Goal: Navigation & Orientation: Find specific page/section

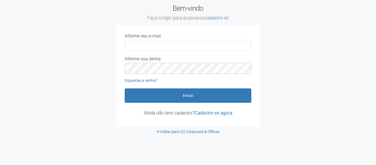
type input "**********"
click at [155, 87] on div "**********" at bounding box center [188, 68] width 135 height 69
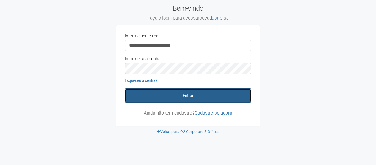
click at [158, 92] on button "Entrar" at bounding box center [188, 95] width 127 height 14
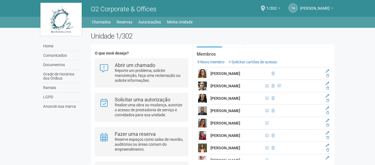
scroll to position [110, 0]
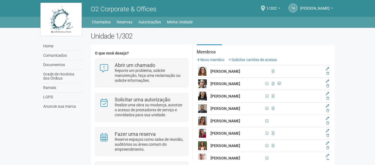
click at [278, 84] on span at bounding box center [279, 83] width 3 height 3
click at [278, 83] on span at bounding box center [279, 83] width 3 height 3
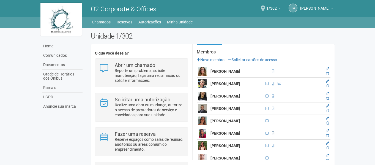
scroll to position [138, 0]
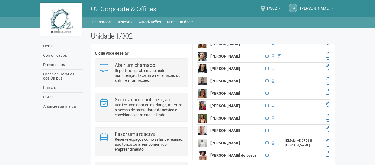
click at [202, 95] on img at bounding box center [202, 93] width 9 height 9
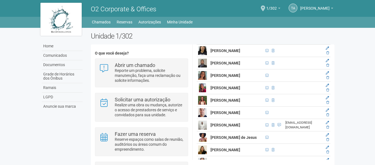
scroll to position [165, 0]
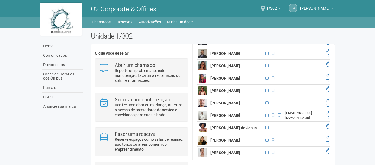
click at [206, 132] on img at bounding box center [202, 127] width 9 height 9
click at [228, 130] on strong "[PERSON_NAME] de Jesus" at bounding box center [234, 127] width 46 height 4
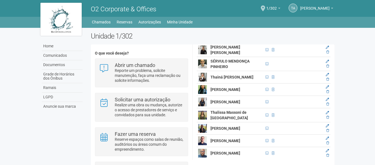
scroll to position [404, 0]
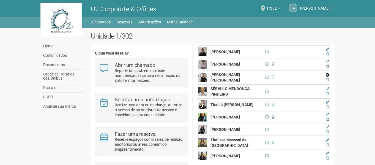
click at [327, 76] on icon at bounding box center [327, 74] width 3 height 3
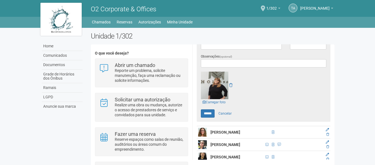
scroll to position [193, 0]
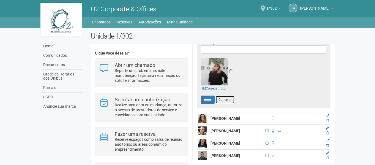
click at [228, 100] on link "Cancelar" at bounding box center [224, 99] width 19 height 8
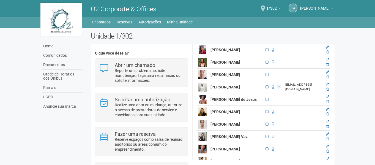
scroll to position [166, 0]
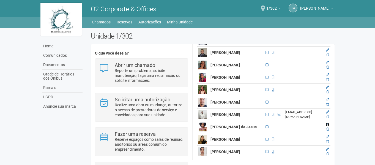
click at [327, 126] on icon at bounding box center [327, 124] width 3 height 3
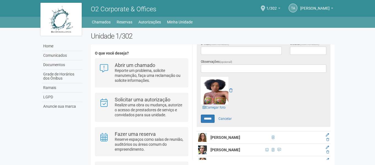
scroll to position [183, 0]
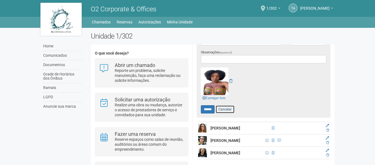
click at [225, 107] on link "Cancelar" at bounding box center [224, 109] width 19 height 8
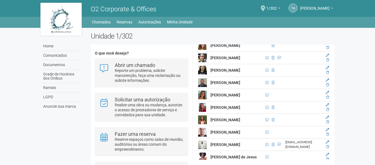
scroll to position [128, 0]
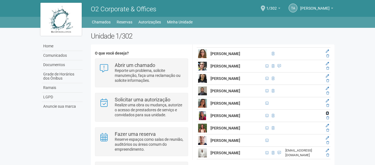
click at [327, 115] on icon at bounding box center [327, 112] width 3 height 3
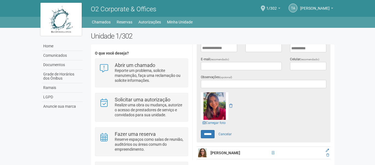
scroll to position [211, 0]
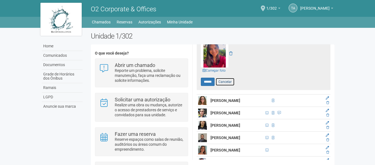
click at [229, 81] on link "Cancelar" at bounding box center [224, 82] width 19 height 8
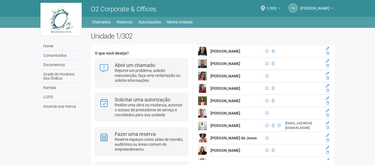
scroll to position [127, 0]
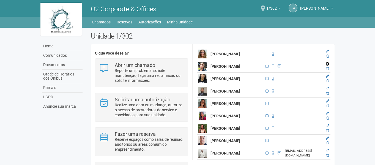
click at [327, 64] on icon at bounding box center [327, 63] width 3 height 3
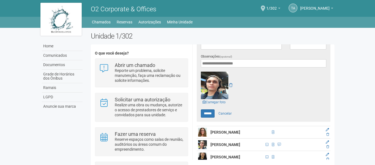
scroll to position [182, 0]
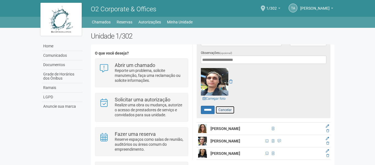
click at [229, 110] on link "Cancelar" at bounding box center [224, 110] width 19 height 8
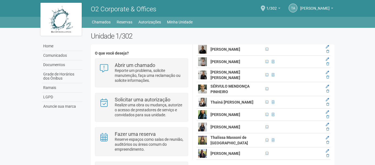
scroll to position [0, 0]
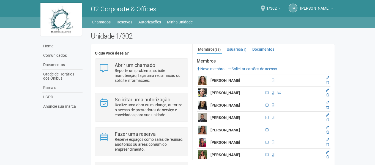
click at [239, 33] on h2 "Unidade 1/302" at bounding box center [213, 36] width 244 height 8
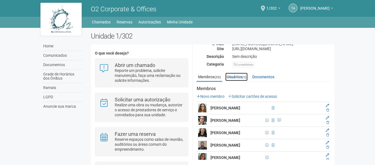
click at [238, 79] on link "Usuários (1)" at bounding box center [236, 77] width 22 height 8
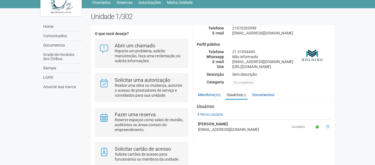
scroll to position [42, 0]
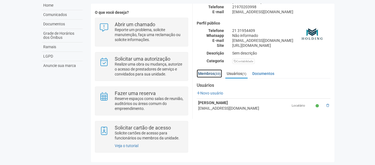
click at [213, 73] on link "Membros (33)" at bounding box center [209, 73] width 25 height 8
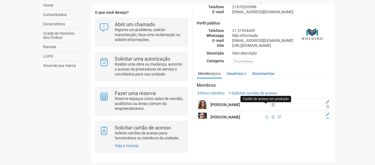
click at [270, 103] on span at bounding box center [273, 105] width 6 height 6
click at [327, 101] on icon at bounding box center [327, 101] width 3 height 3
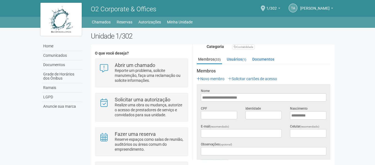
scroll to position [28, 0]
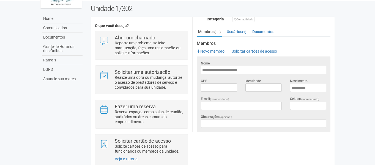
drag, startPoint x: 226, startPoint y: 69, endPoint x: 354, endPoint y: 69, distance: 128.5
click at [354, 69] on body "Aguarde... O2 Corporate & Offices TA [PERSON_NAME] [PERSON_NAME] [PERSON_NAME][…" at bounding box center [187, 54] width 375 height 165
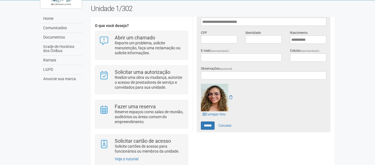
scroll to position [174, 0]
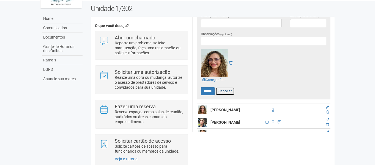
click at [231, 91] on link "Cancelar" at bounding box center [224, 91] width 19 height 8
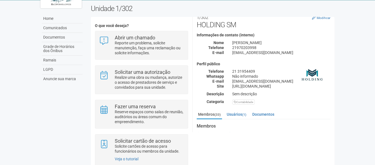
scroll to position [0, 0]
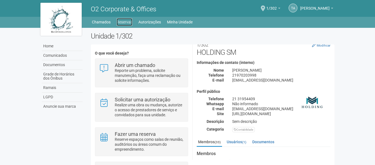
click at [121, 22] on link "Reservas" at bounding box center [125, 22] width 16 height 8
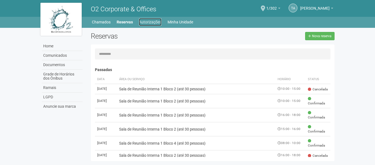
click at [153, 24] on link "Autorizações" at bounding box center [150, 22] width 23 height 8
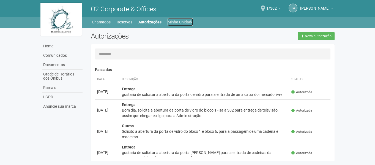
click at [192, 23] on link "Minha Unidade" at bounding box center [181, 22] width 26 height 8
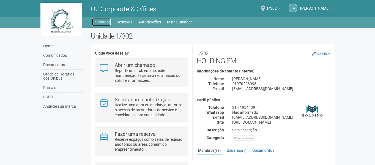
click at [108, 22] on link "Chamados" at bounding box center [101, 22] width 19 height 8
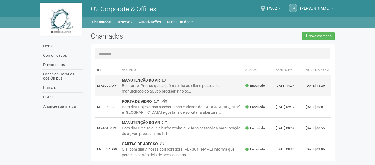
click at [184, 89] on div "Boa tarde! Preciso que alguém venha auxiliar o pessoal da manutenção do ar, vão…" at bounding box center [181, 88] width 119 height 11
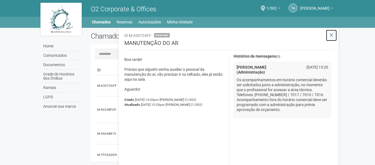
click at [334, 33] on icon at bounding box center [331, 35] width 4 height 6
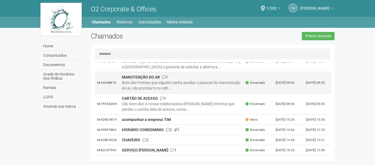
scroll to position [55, 0]
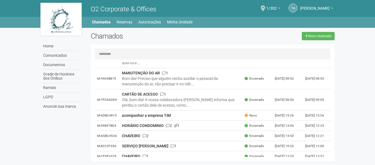
click at [168, 39] on h2 "Chamados" at bounding box center [139, 36] width 97 height 8
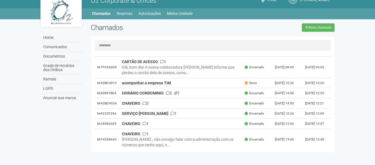
scroll to position [28, 0]
